Goal: Transaction & Acquisition: Purchase product/service

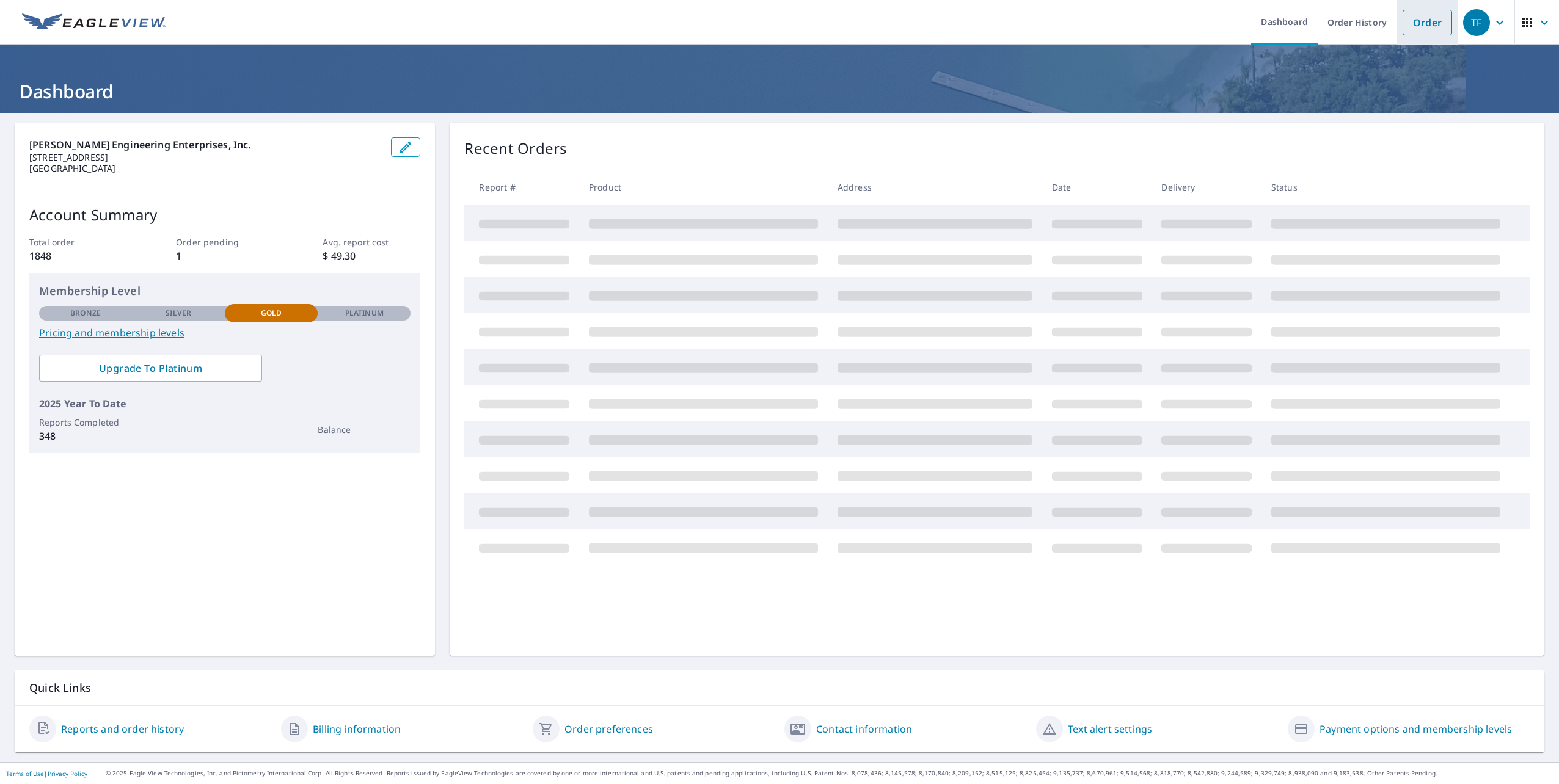
click at [1415, 14] on link "Order" at bounding box center [1427, 23] width 50 height 26
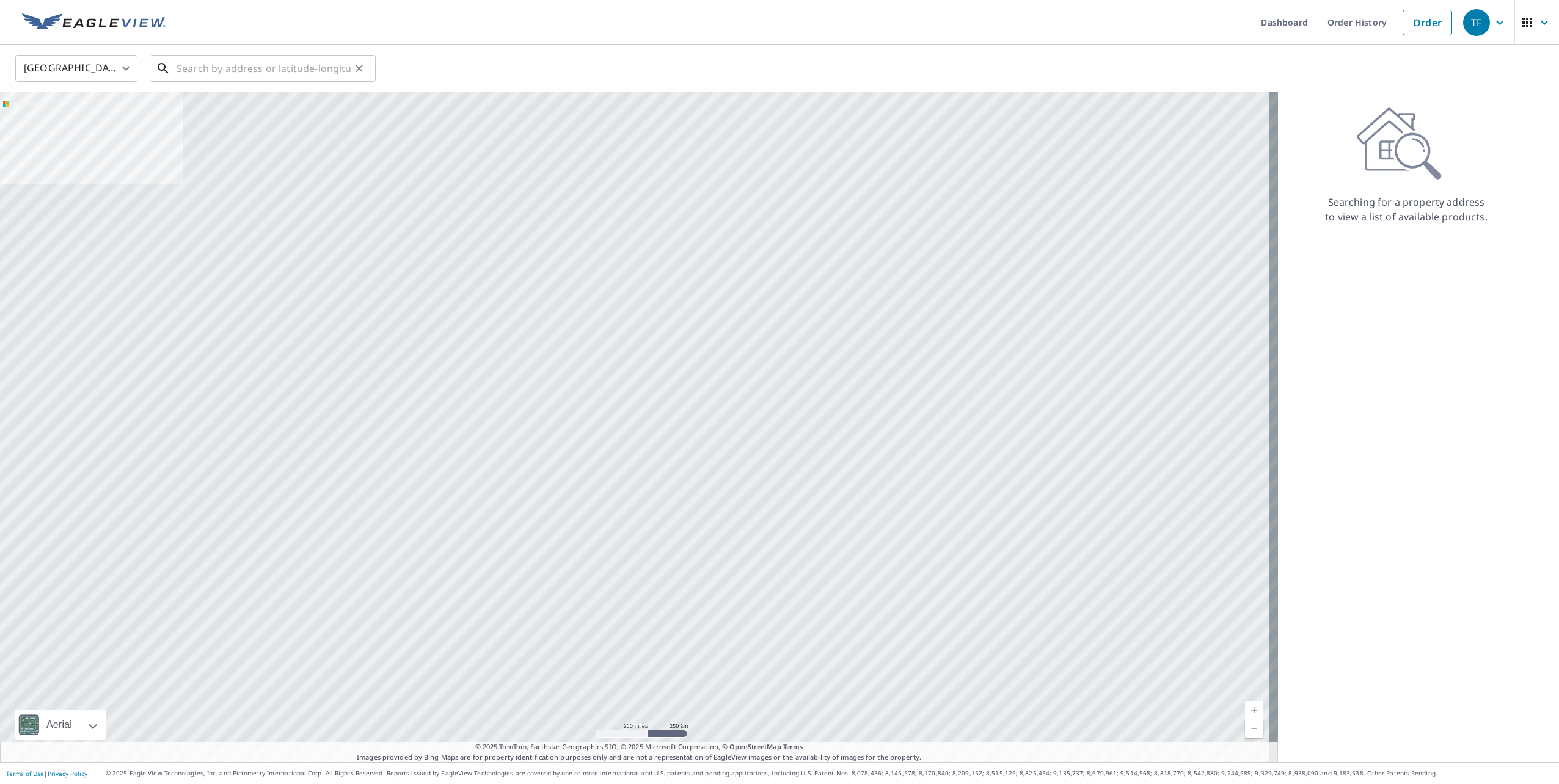
click at [330, 70] on input "text" at bounding box center [263, 68] width 174 height 34
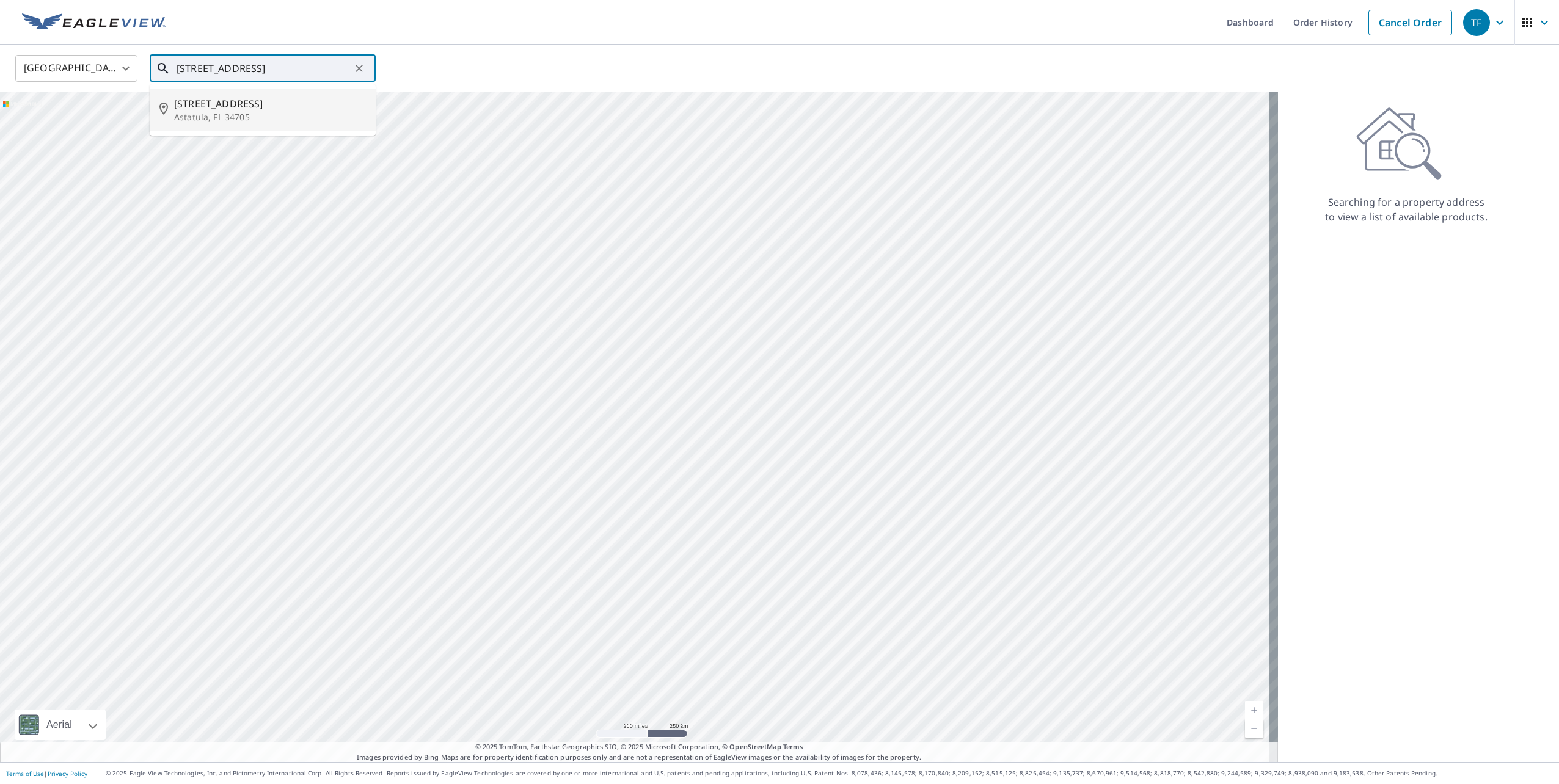
click at [277, 111] on p "Astatula, FL 34705" at bounding box center [269, 117] width 191 height 13
type input "[STREET_ADDRESS][PERSON_NAME]"
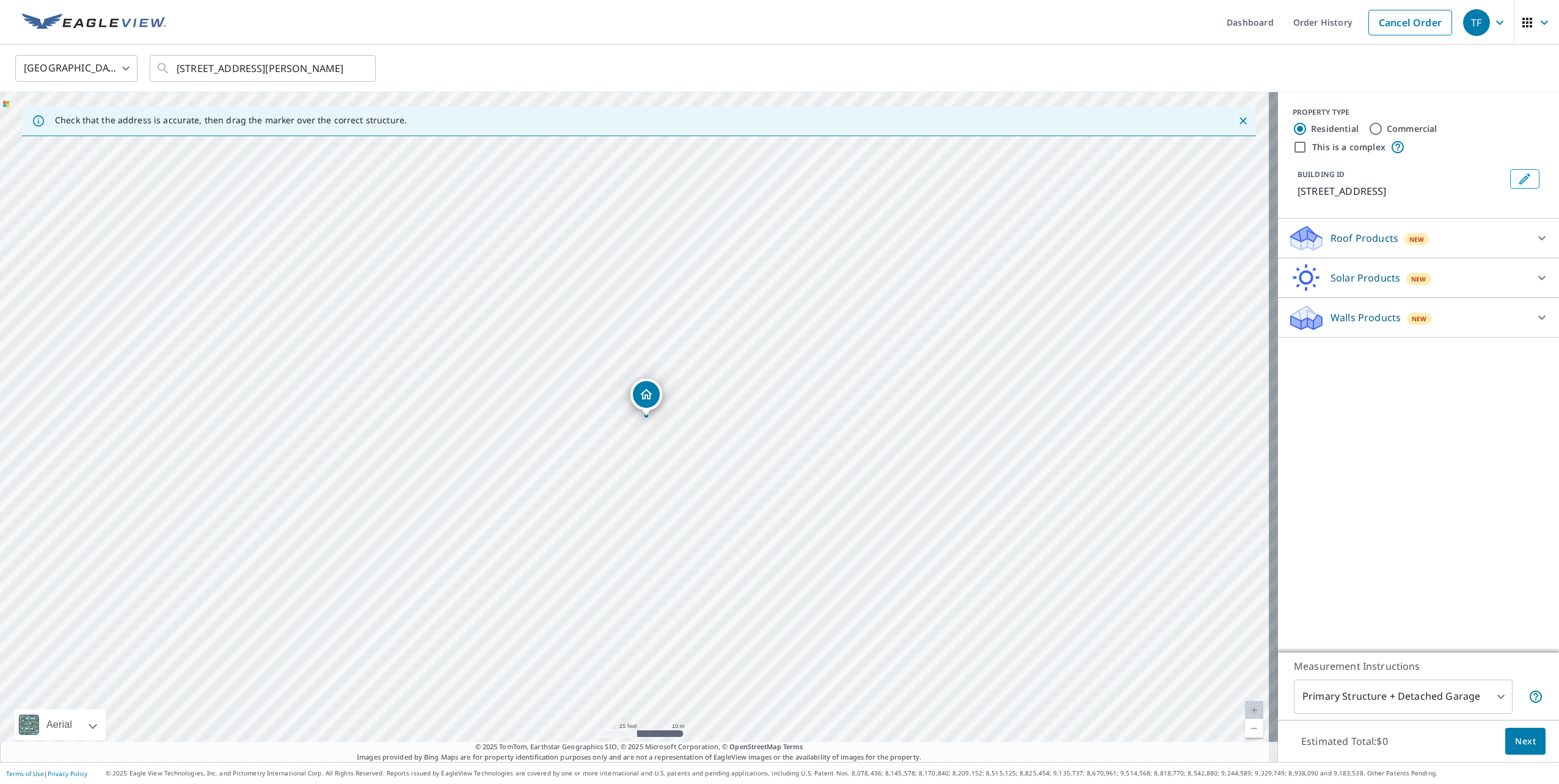
click at [1345, 230] on div "Roof Products New" at bounding box center [1407, 238] width 239 height 29
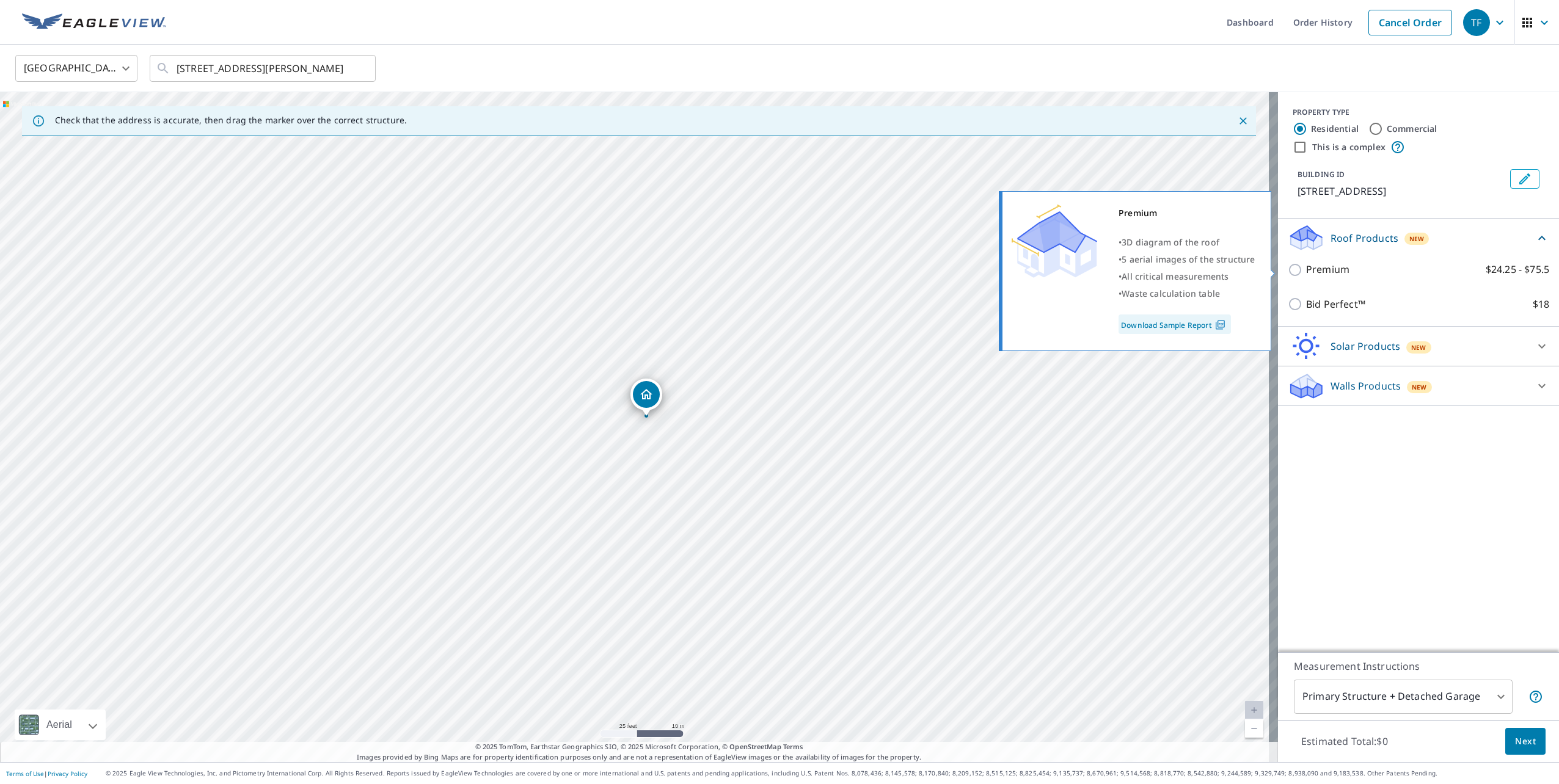
click at [1329, 269] on p "Premium" at bounding box center [1328, 269] width 44 height 15
click at [1306, 269] on input "Premium $24.25 - $75.5" at bounding box center [1297, 269] width 18 height 14
checkbox input "true"
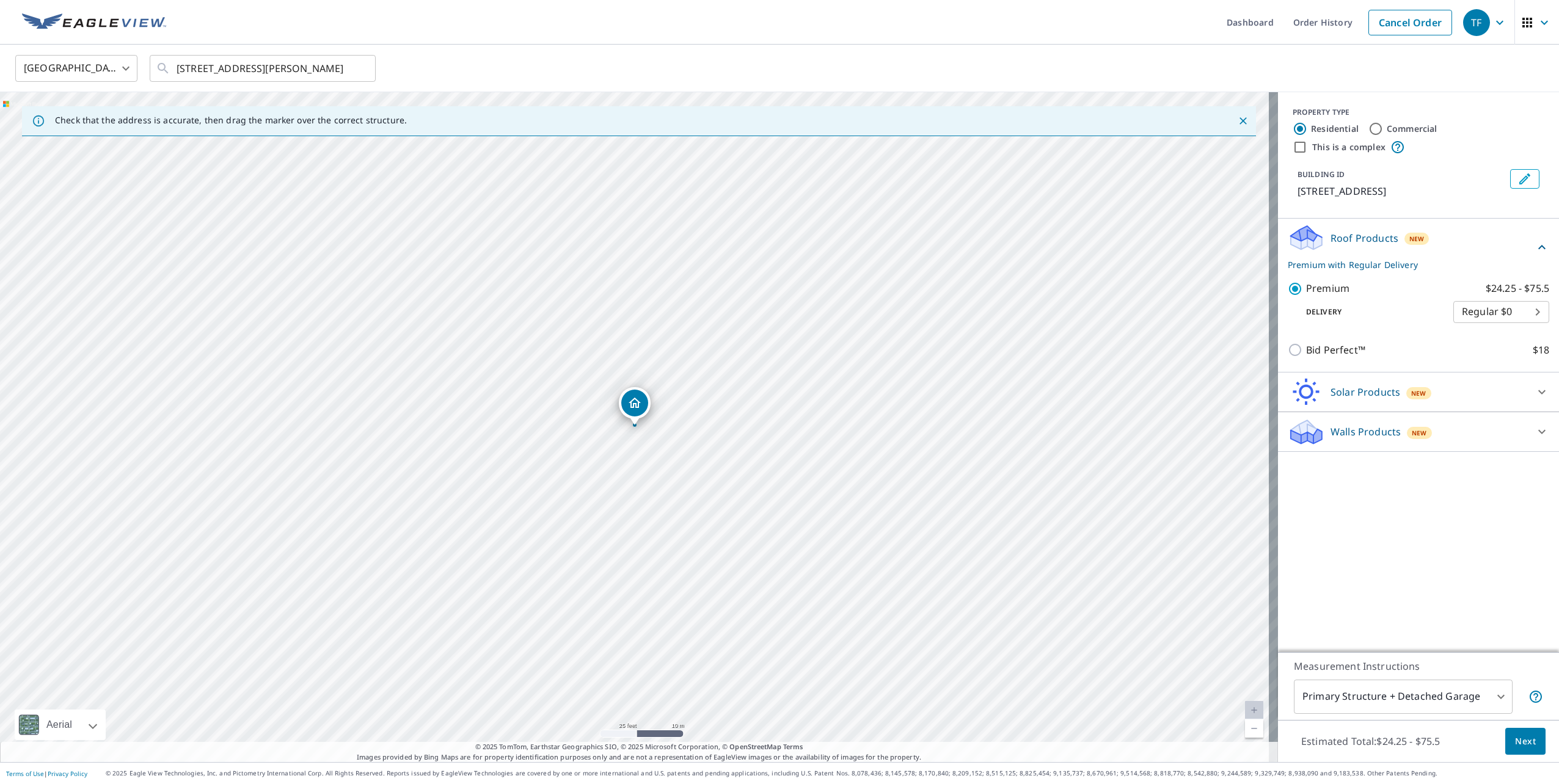
click at [1524, 746] on span "Next" at bounding box center [1525, 742] width 21 height 15
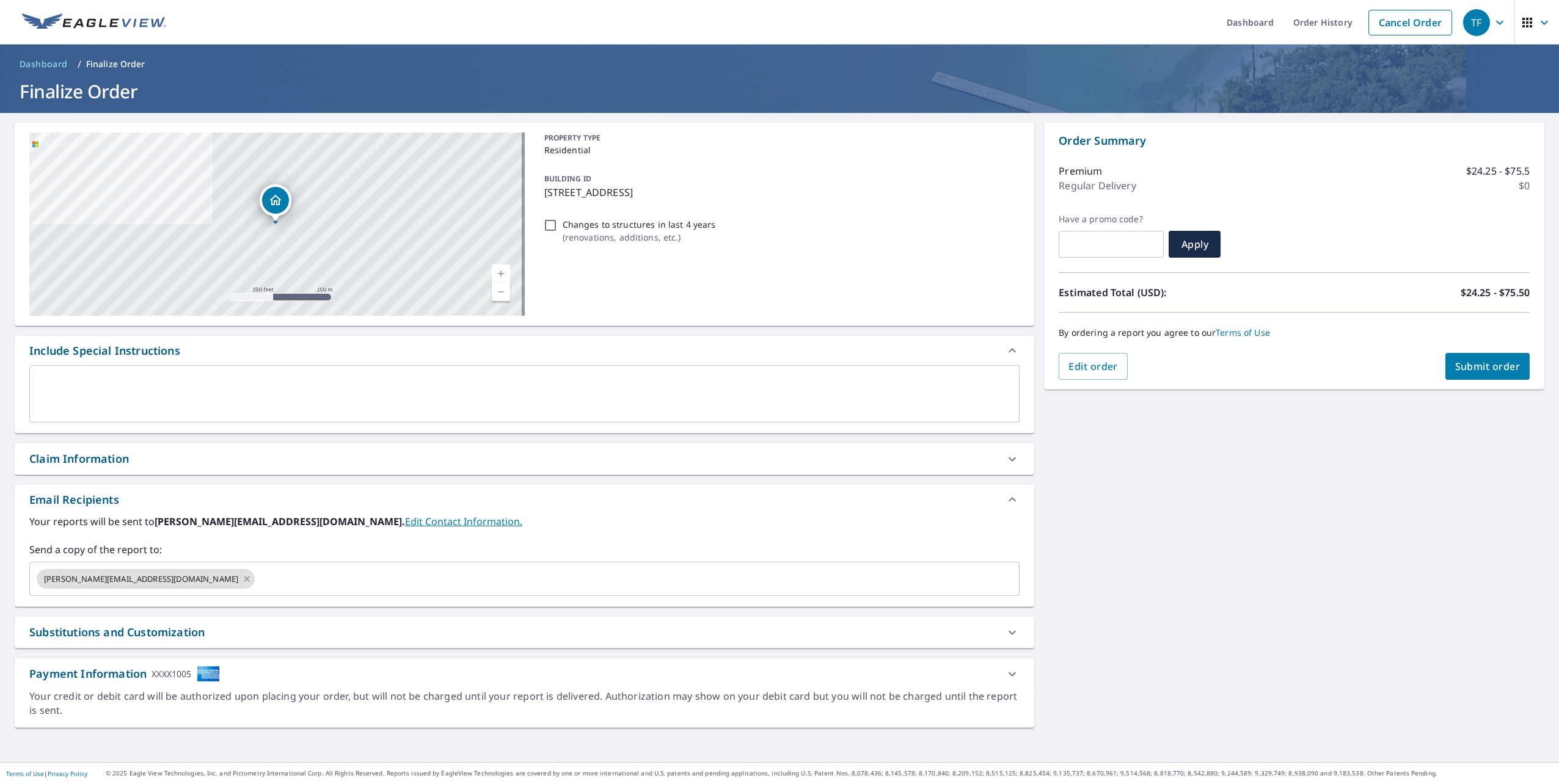
click at [1473, 365] on span "Submit order" at bounding box center [1488, 367] width 65 height 13
checkbox input "true"
